Goal: Transaction & Acquisition: Book appointment/travel/reservation

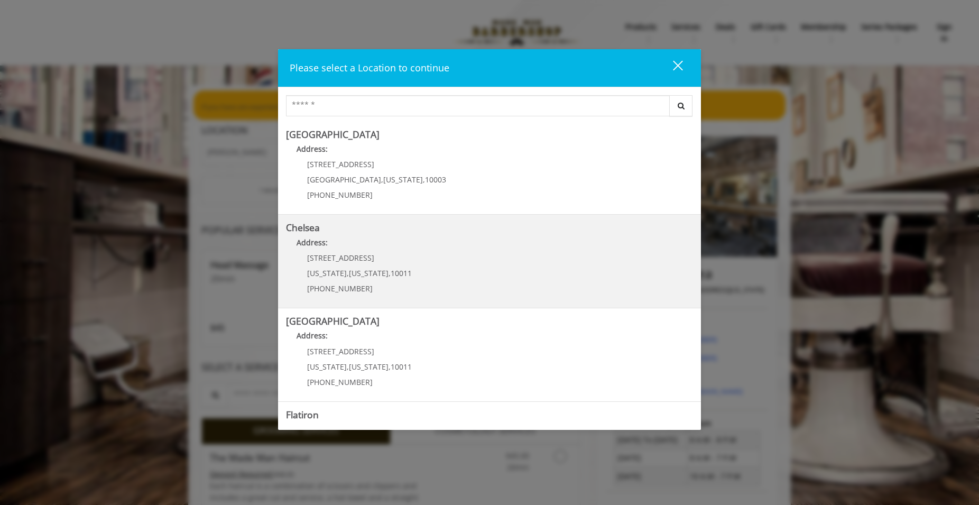
click at [421, 274] on link "Chelsea Address: [STREET_ADDRESS][US_STATE][US_STATE] (917) 639-3902" at bounding box center [489, 261] width 407 height 77
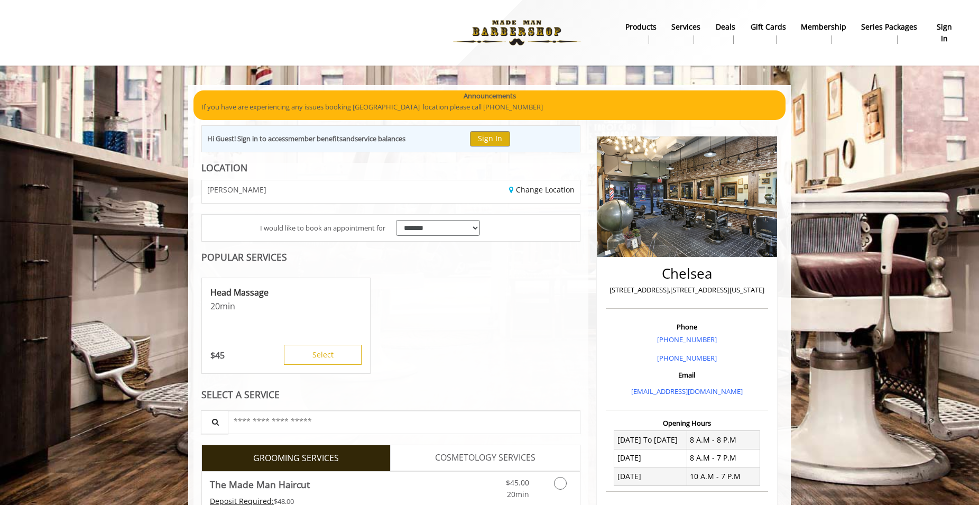
click at [941, 23] on b "sign in" at bounding box center [944, 33] width 24 height 24
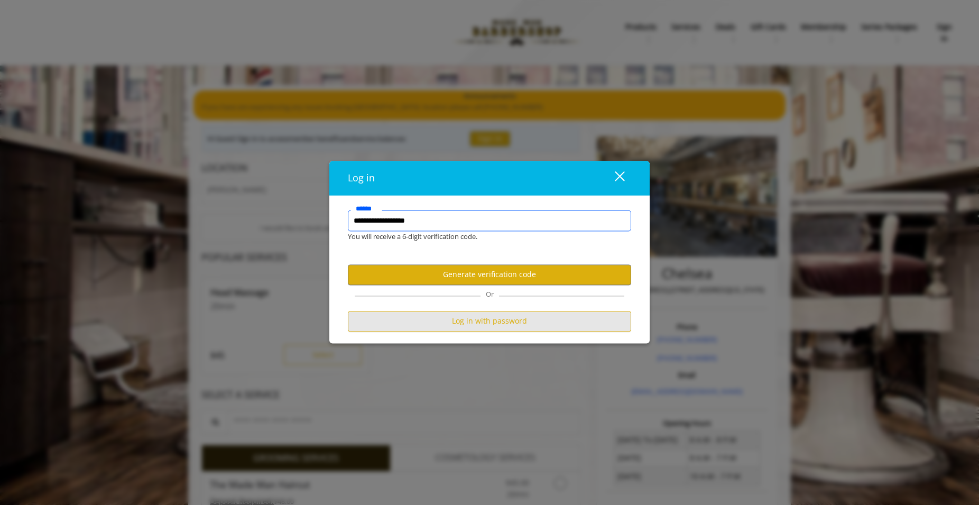
type input "**********"
click at [501, 323] on button "Log in with password" at bounding box center [489, 321] width 283 height 21
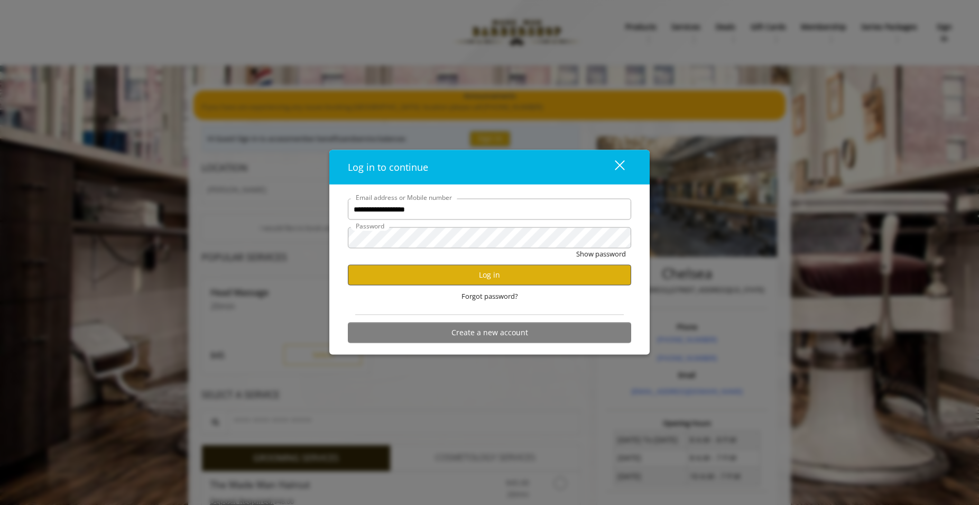
type input "**********"
click at [474, 274] on button "Log in" at bounding box center [489, 274] width 283 height 21
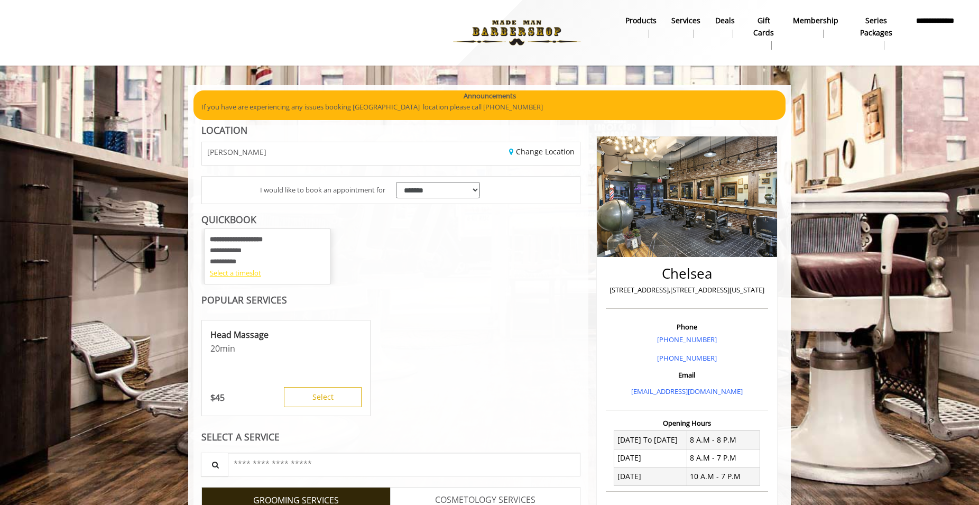
click at [233, 275] on div "Select a timeslot" at bounding box center [267, 273] width 115 height 11
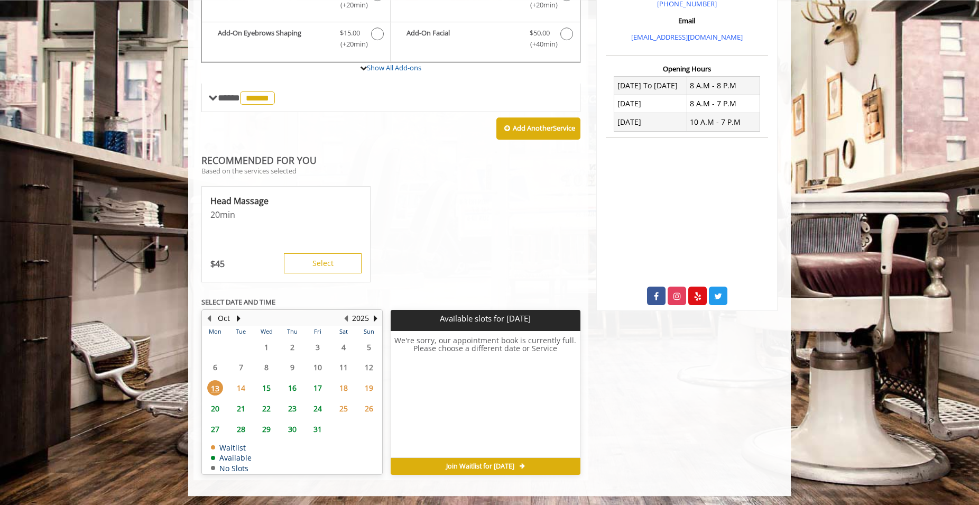
scroll to position [356, 0]
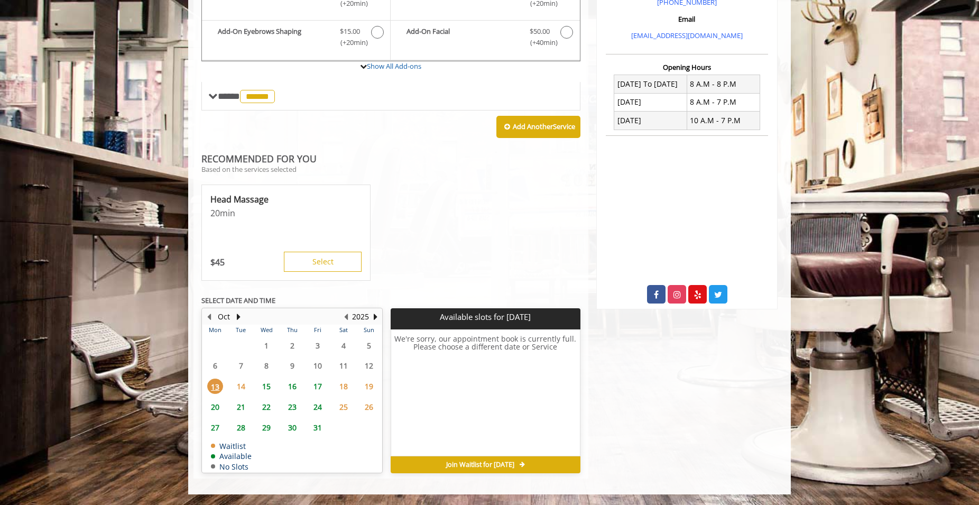
click at [266, 386] on span "15" at bounding box center [267, 386] width 16 height 15
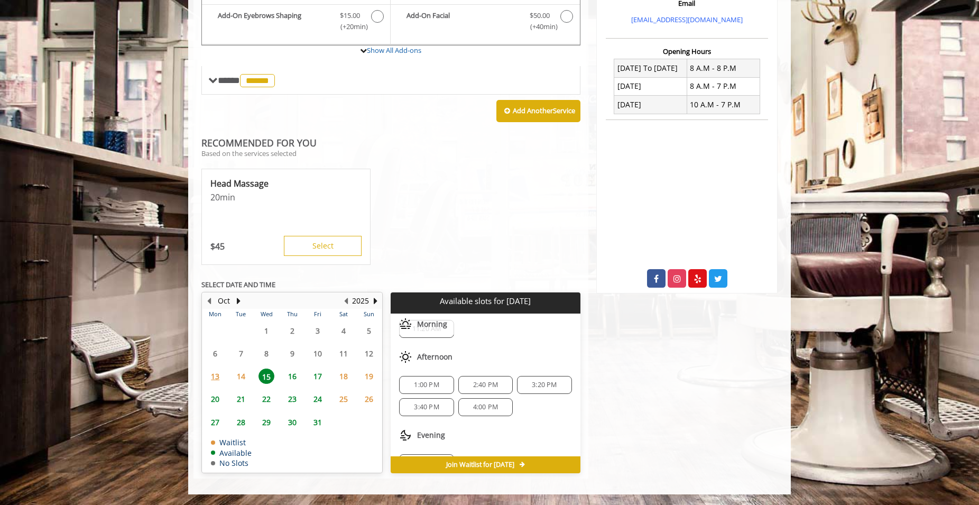
scroll to position [27, 0]
click at [479, 402] on span "4:00 PM" at bounding box center [485, 403] width 25 height 8
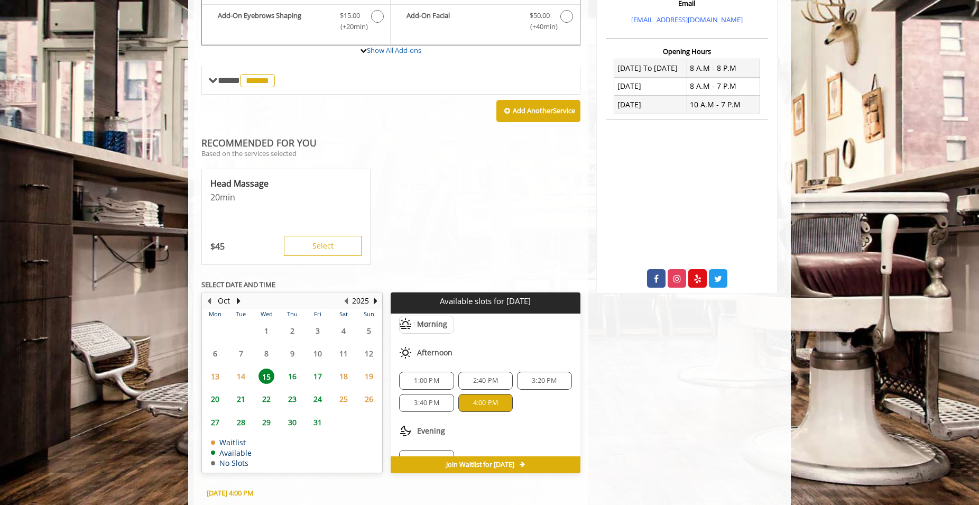
scroll to position [563, 0]
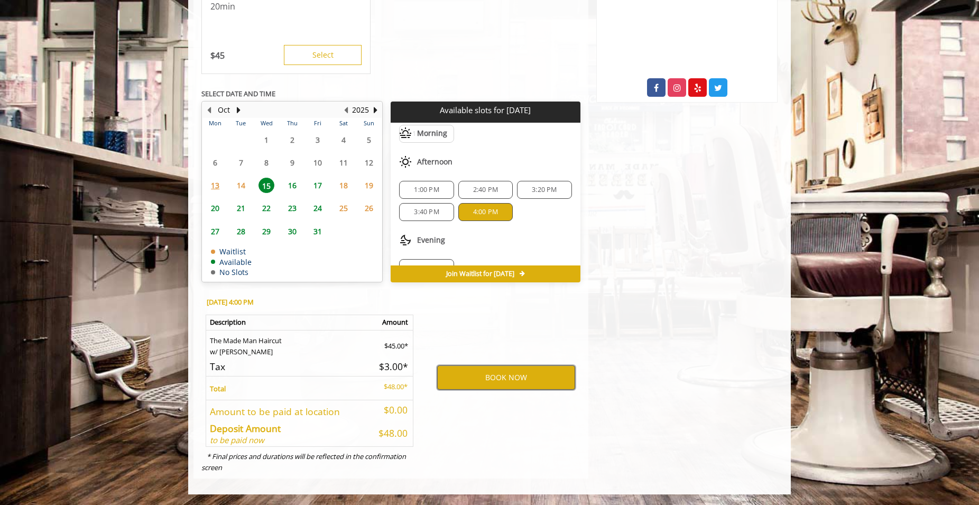
click at [509, 379] on button "BOOK NOW" at bounding box center [506, 377] width 138 height 24
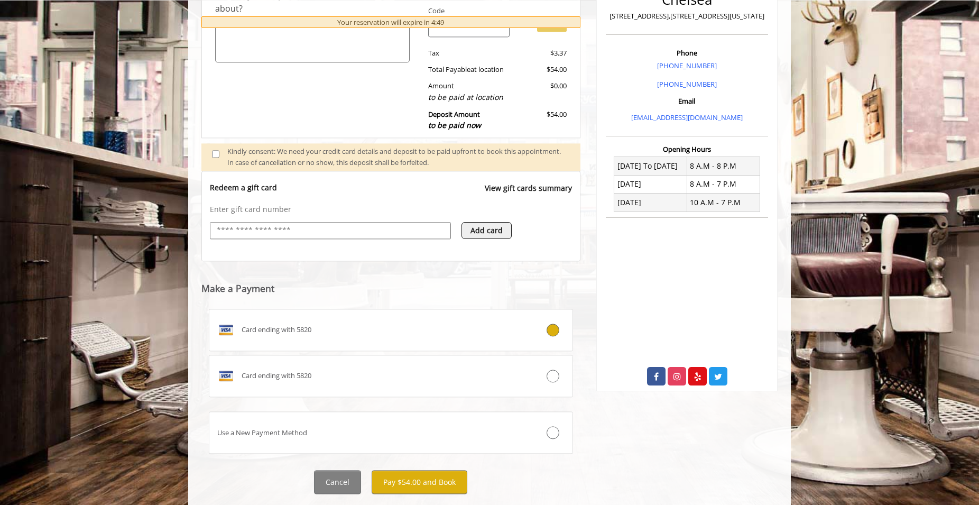
scroll to position [290, 0]
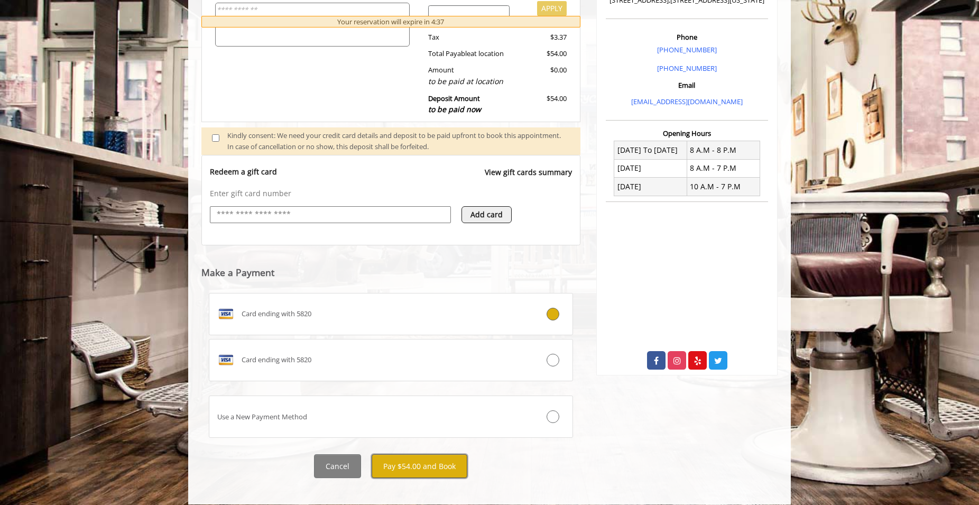
click at [424, 459] on button "Pay $54.00 and Book" at bounding box center [420, 466] width 96 height 24
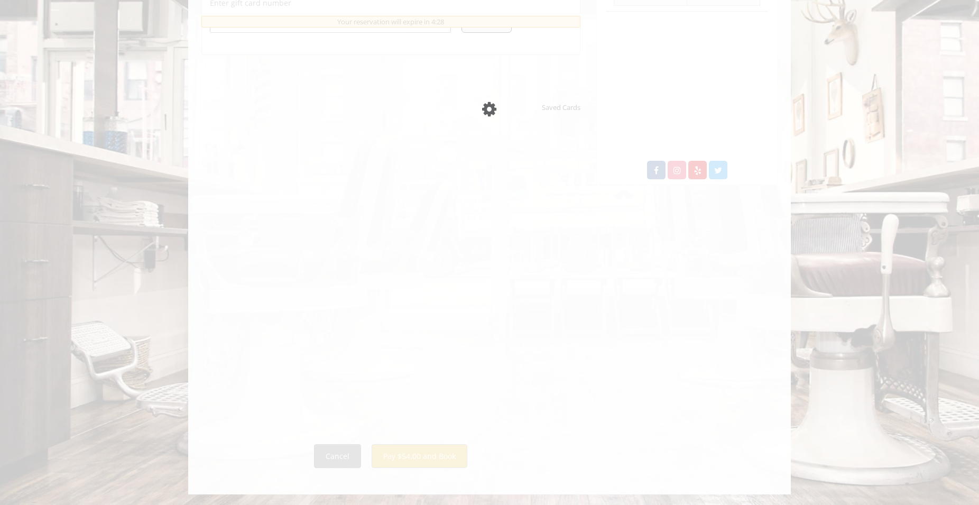
scroll to position [211, 0]
